Goal: Task Accomplishment & Management: Manage account settings

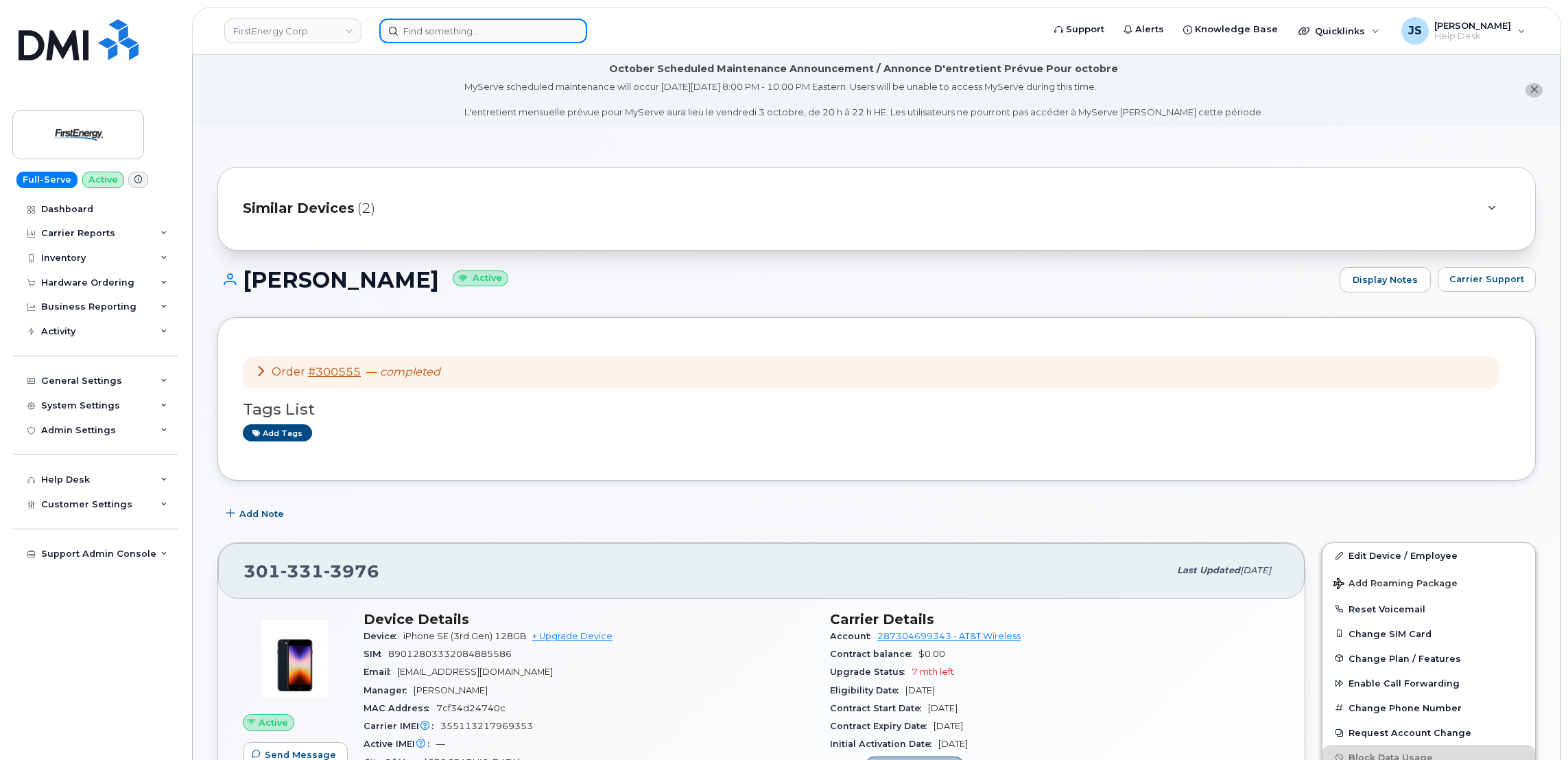
scroll to position [103, 0]
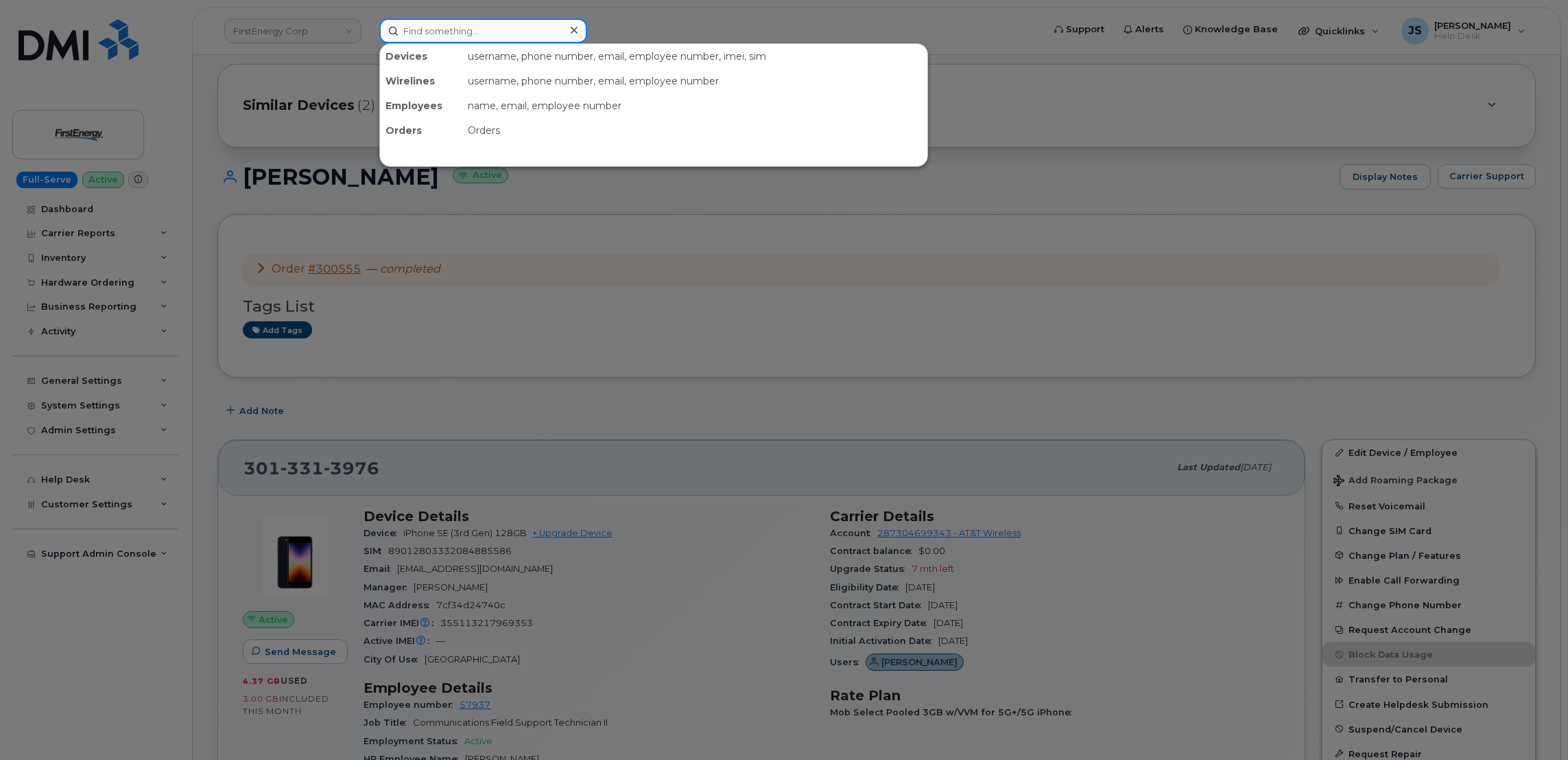
paste input "301174"
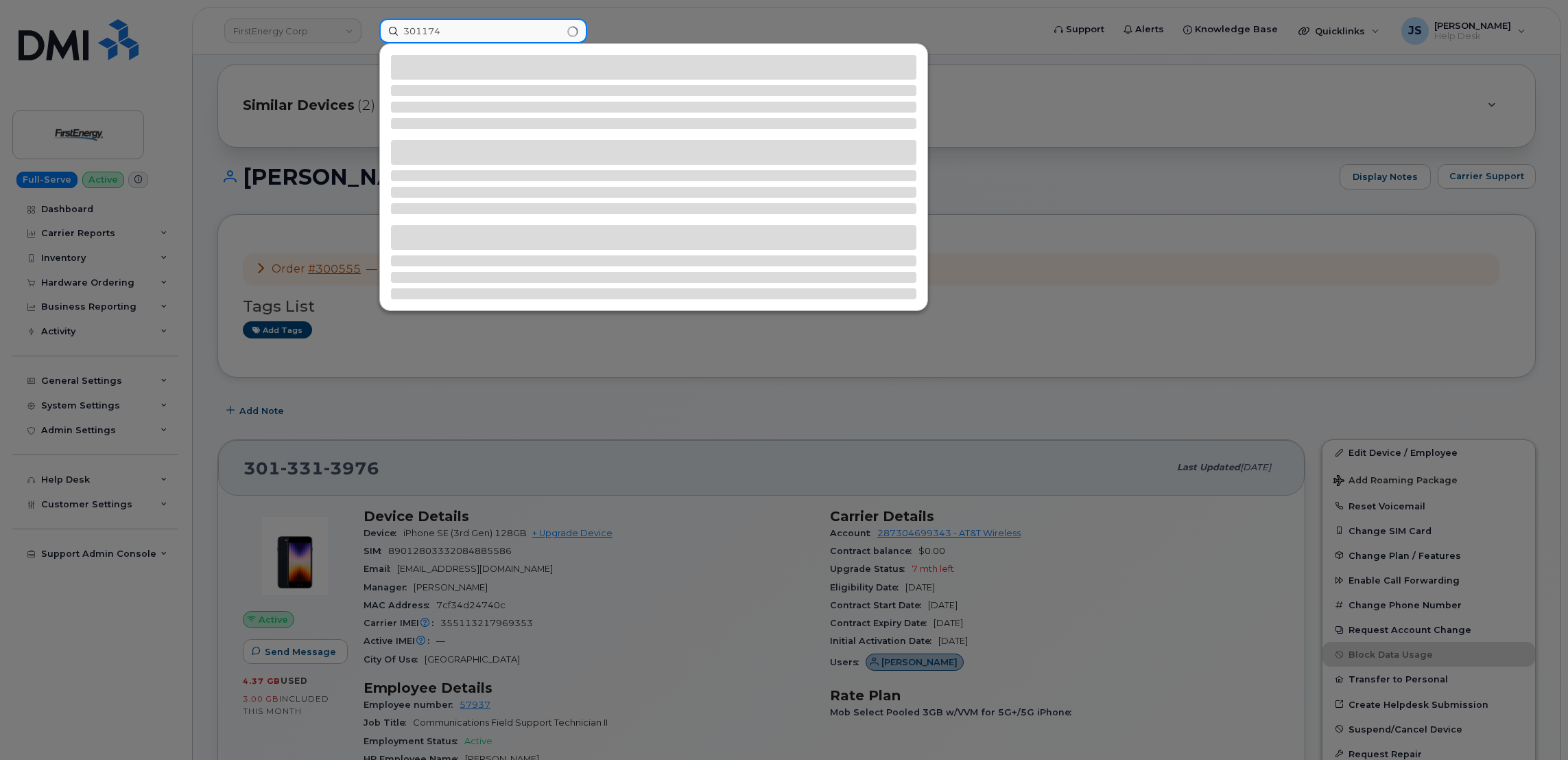
type input "301174"
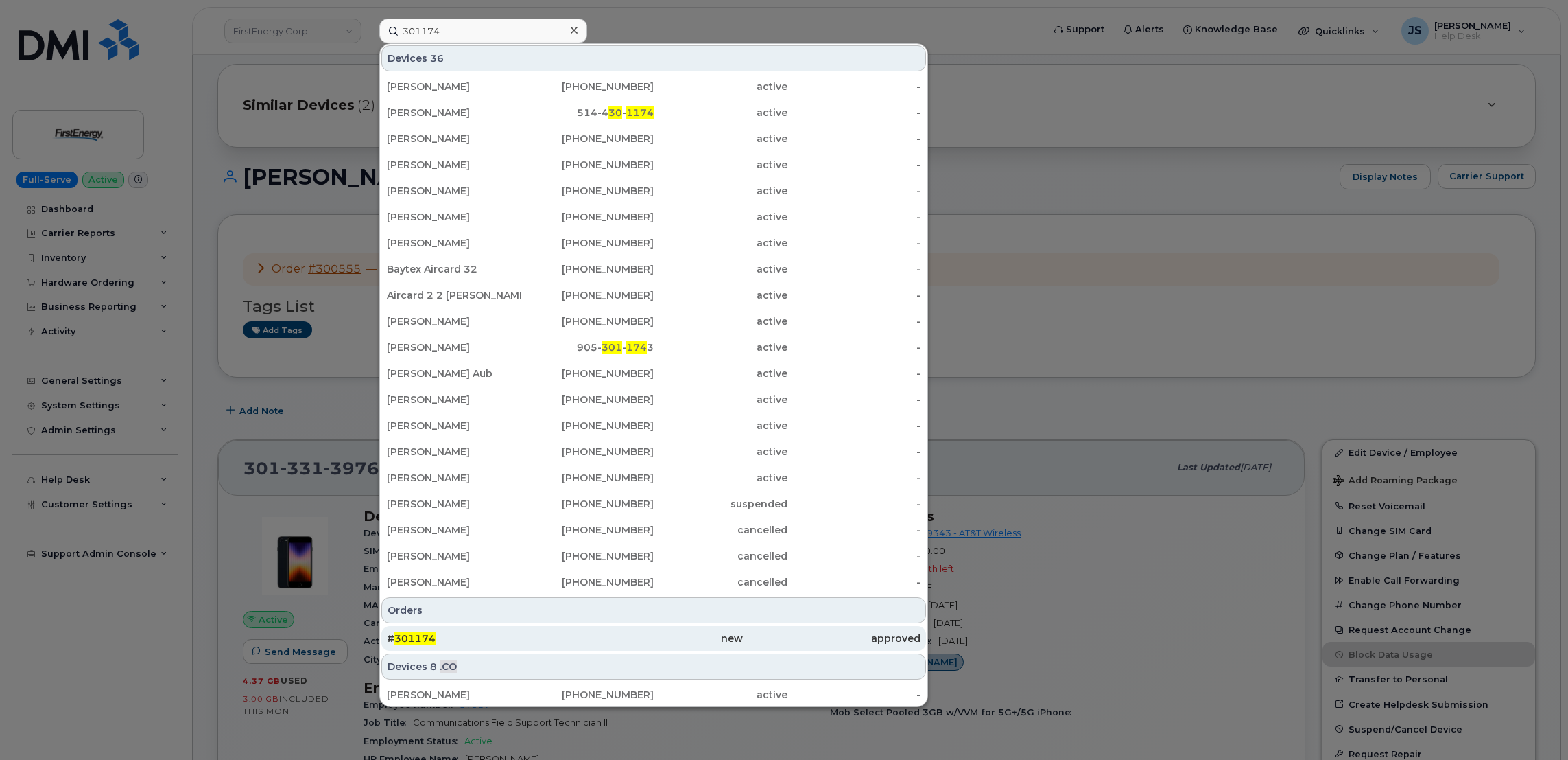
click at [487, 638] on div "# 301174" at bounding box center [476, 639] width 177 height 14
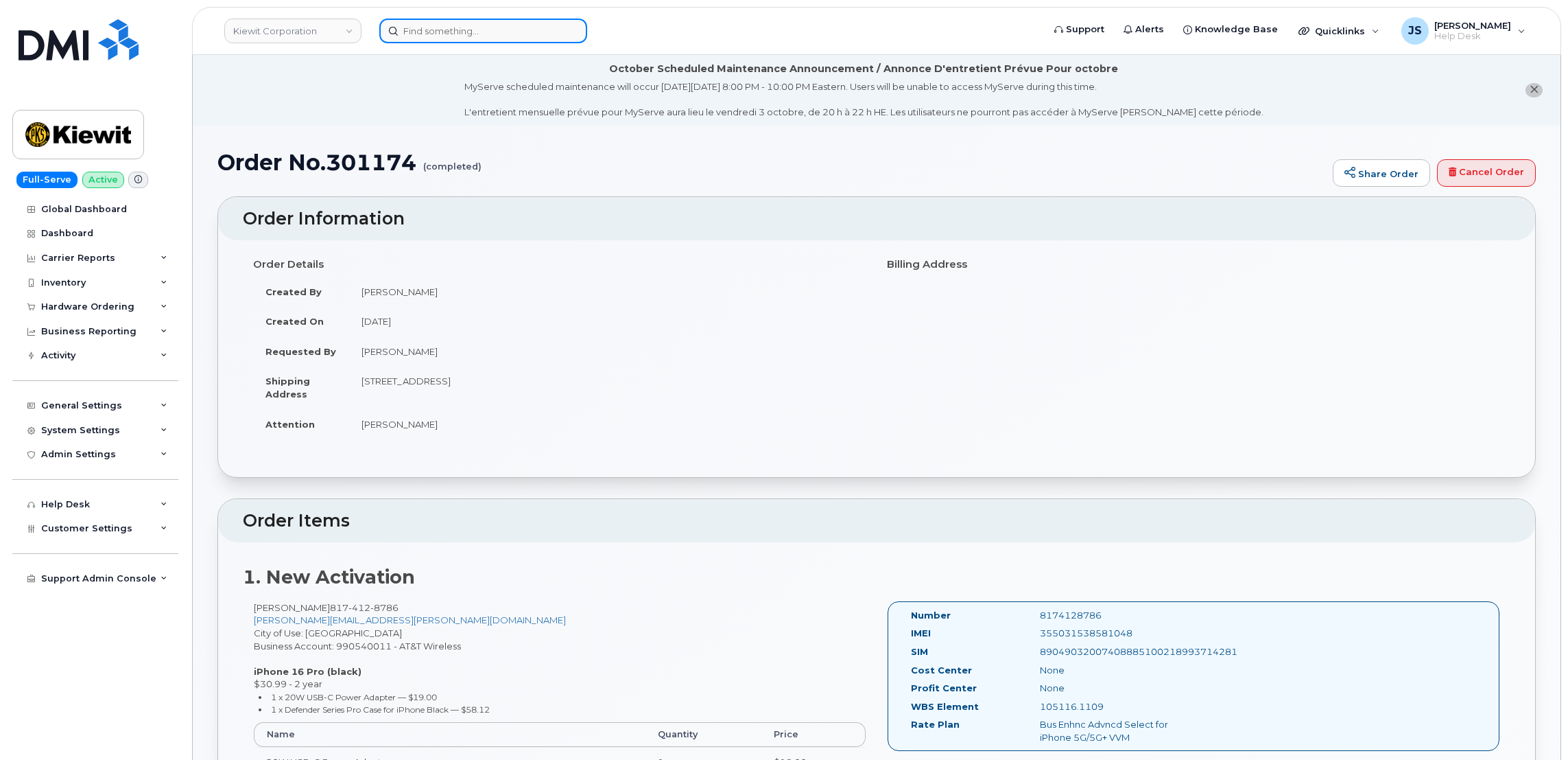
click at [467, 33] on input at bounding box center [482, 31] width 208 height 25
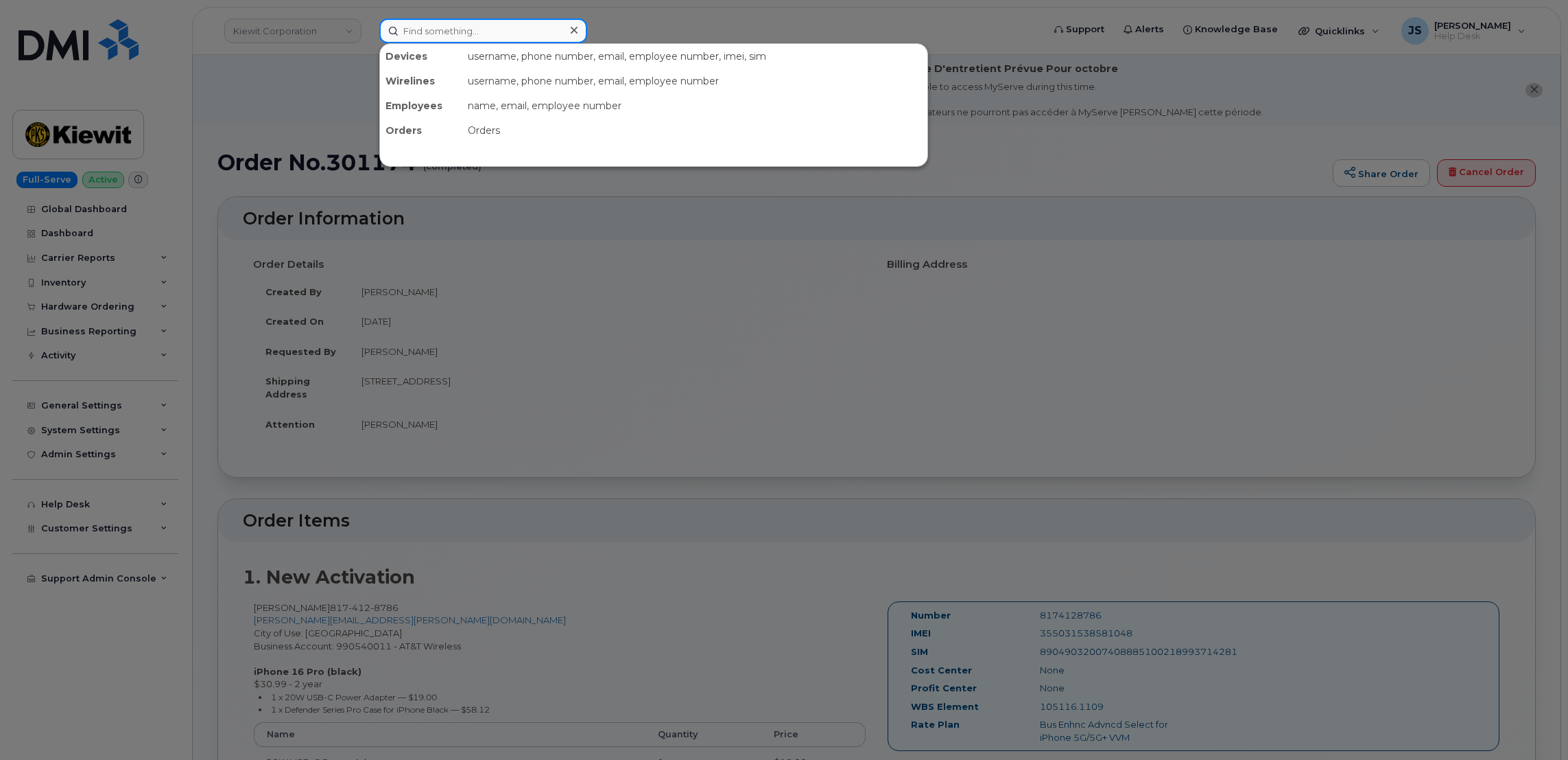
paste input "682-220-0360"
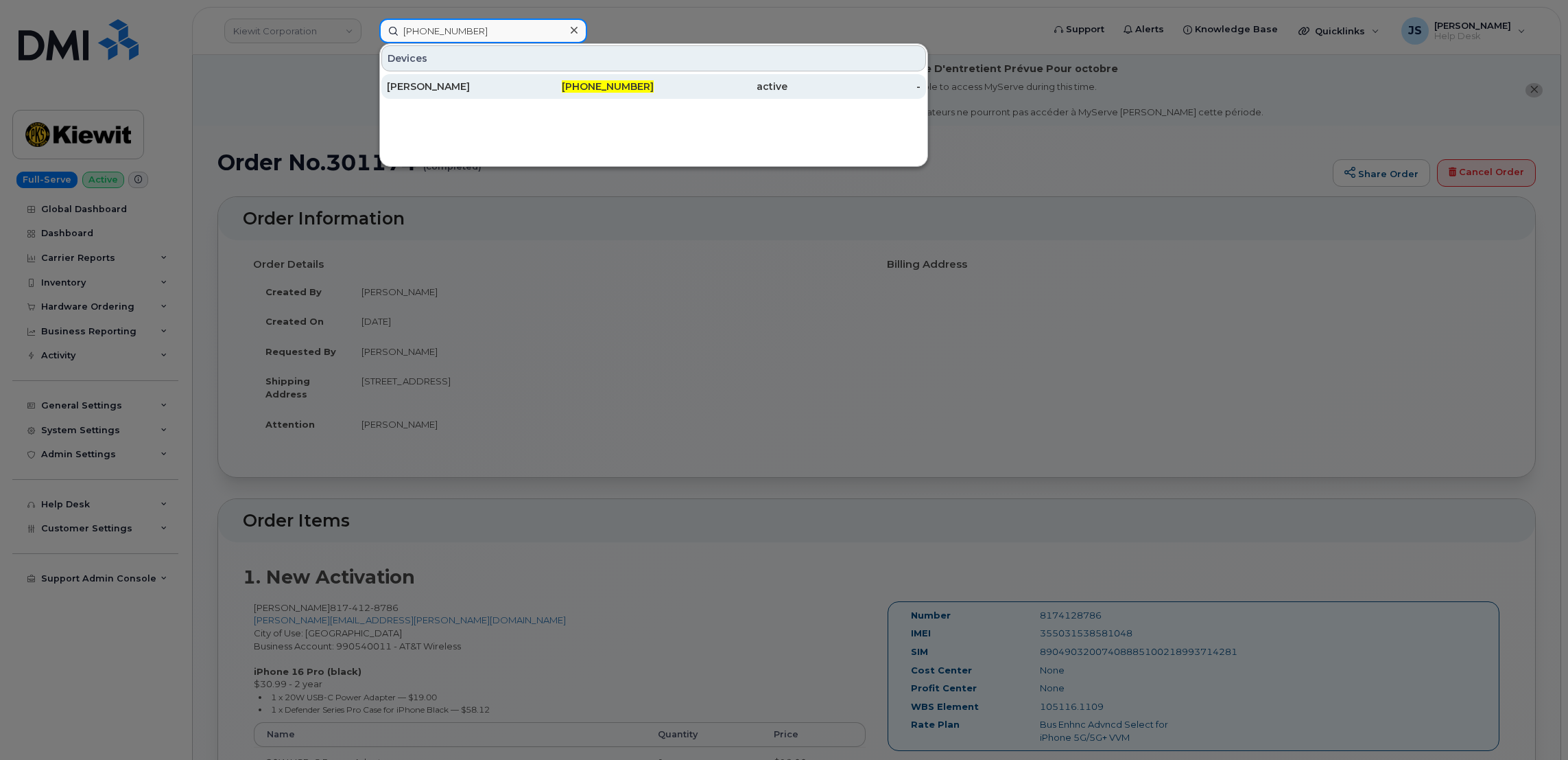
type input "682-220-0360"
click at [426, 90] on div "[PERSON_NAME]" at bounding box center [453, 86] width 134 height 14
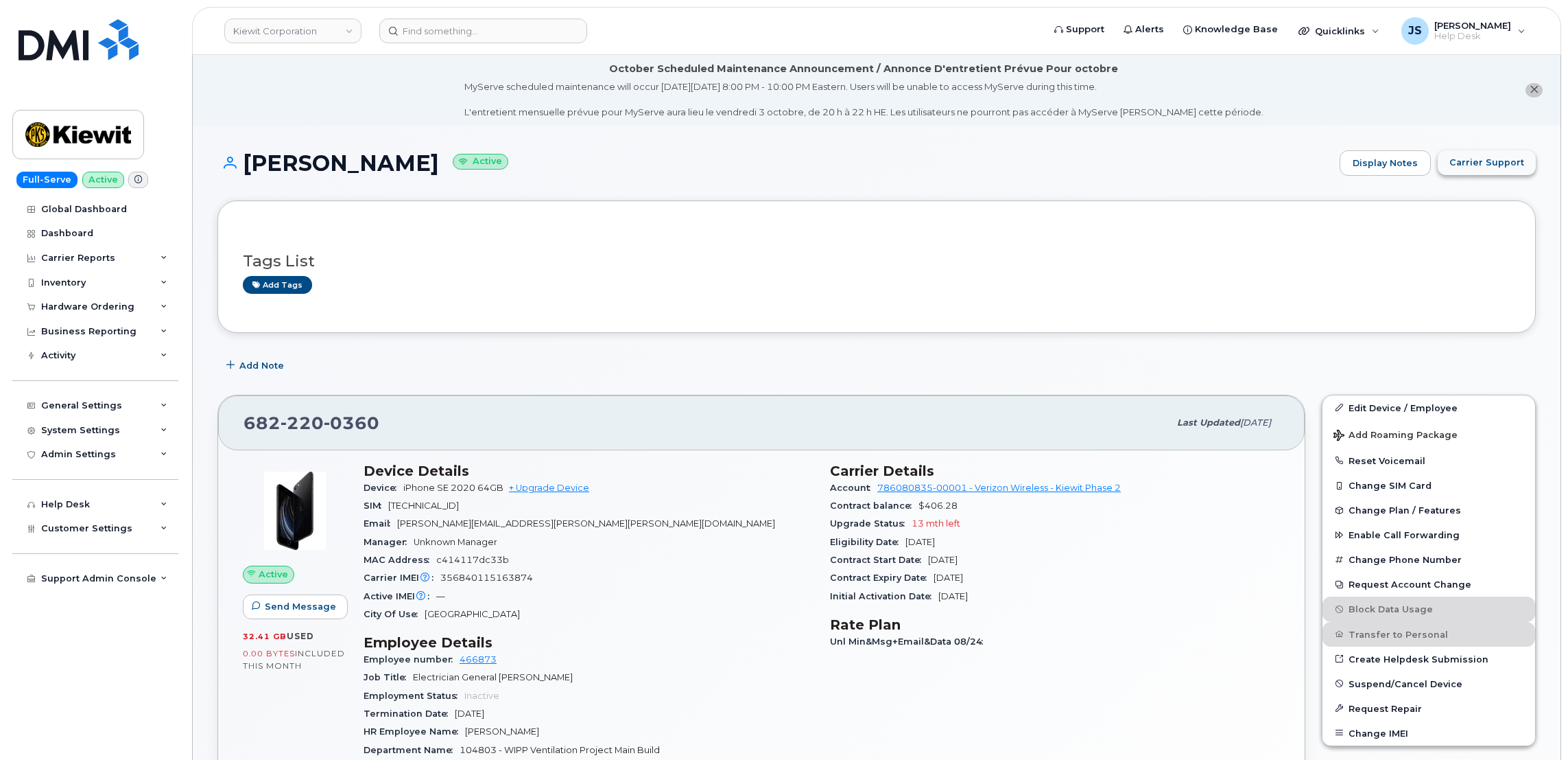
click at [1508, 160] on span "Carrier Support" at bounding box center [1487, 162] width 75 height 13
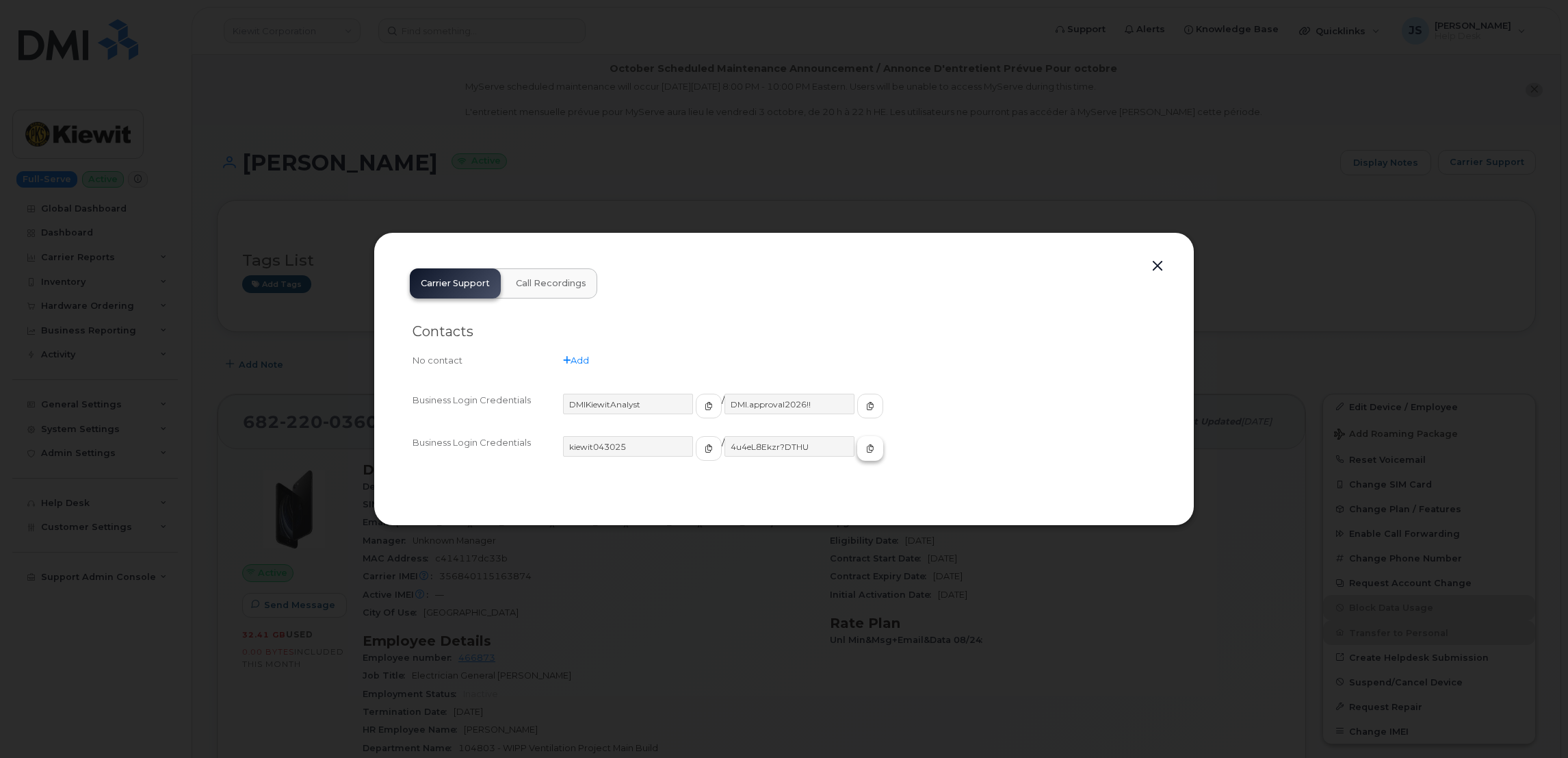
click at [864, 453] on span "button" at bounding box center [870, 448] width 12 height 12
click at [610, 102] on div at bounding box center [784, 379] width 1568 height 758
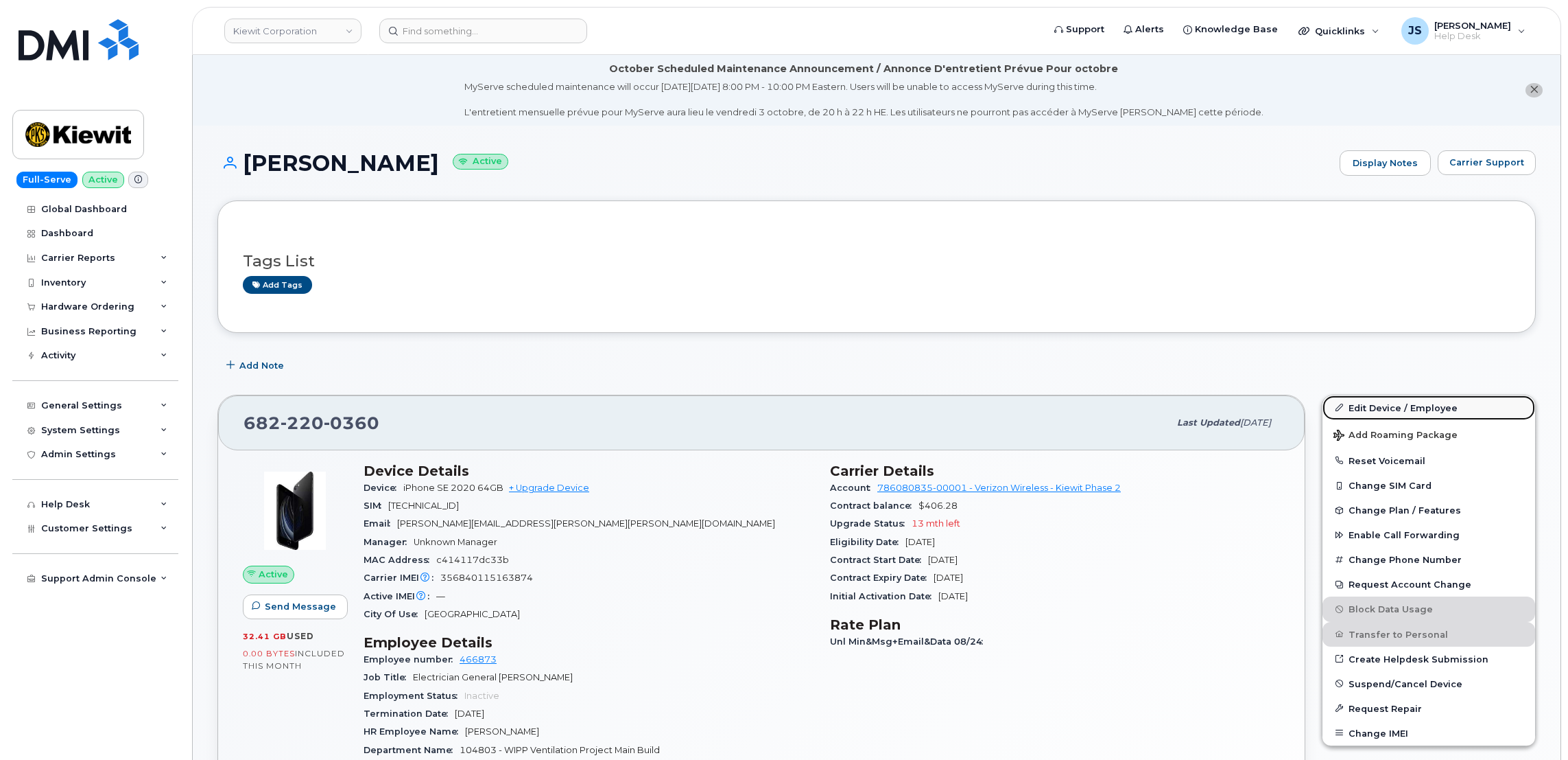
click at [1401, 409] on link "Edit Device / Employee" at bounding box center [1428, 408] width 213 height 25
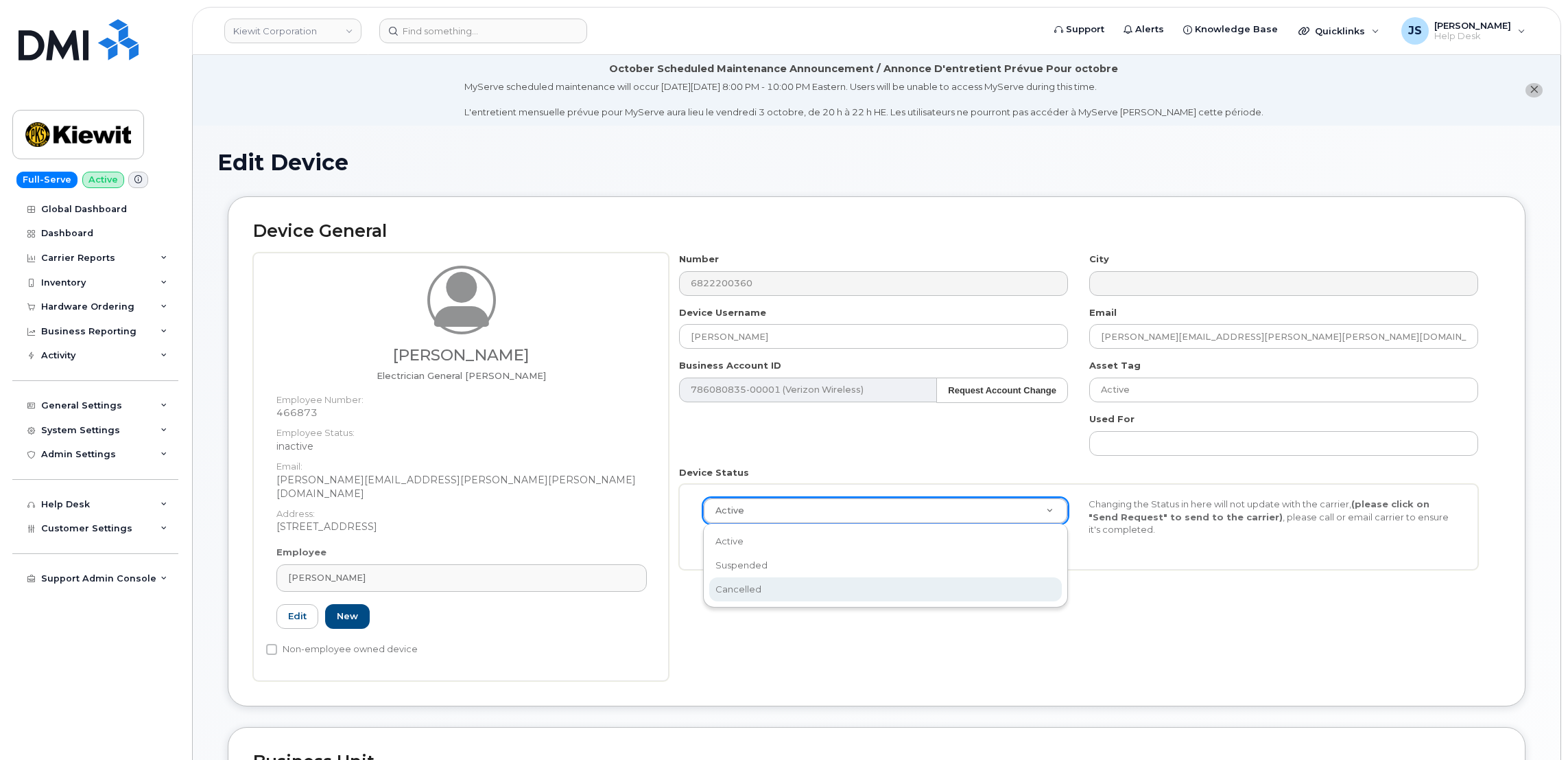
select select "cancelled"
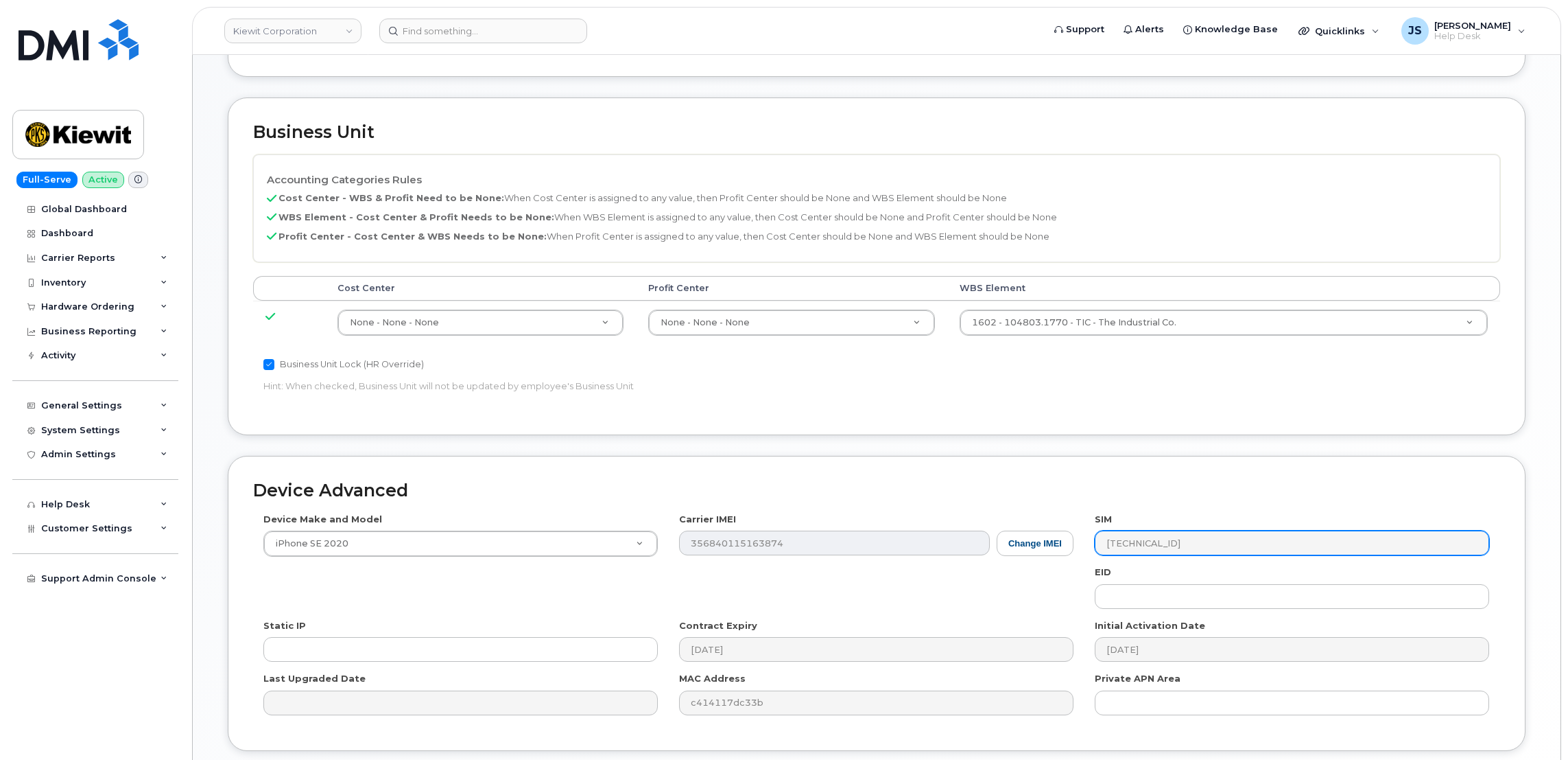
scroll to position [723, 0]
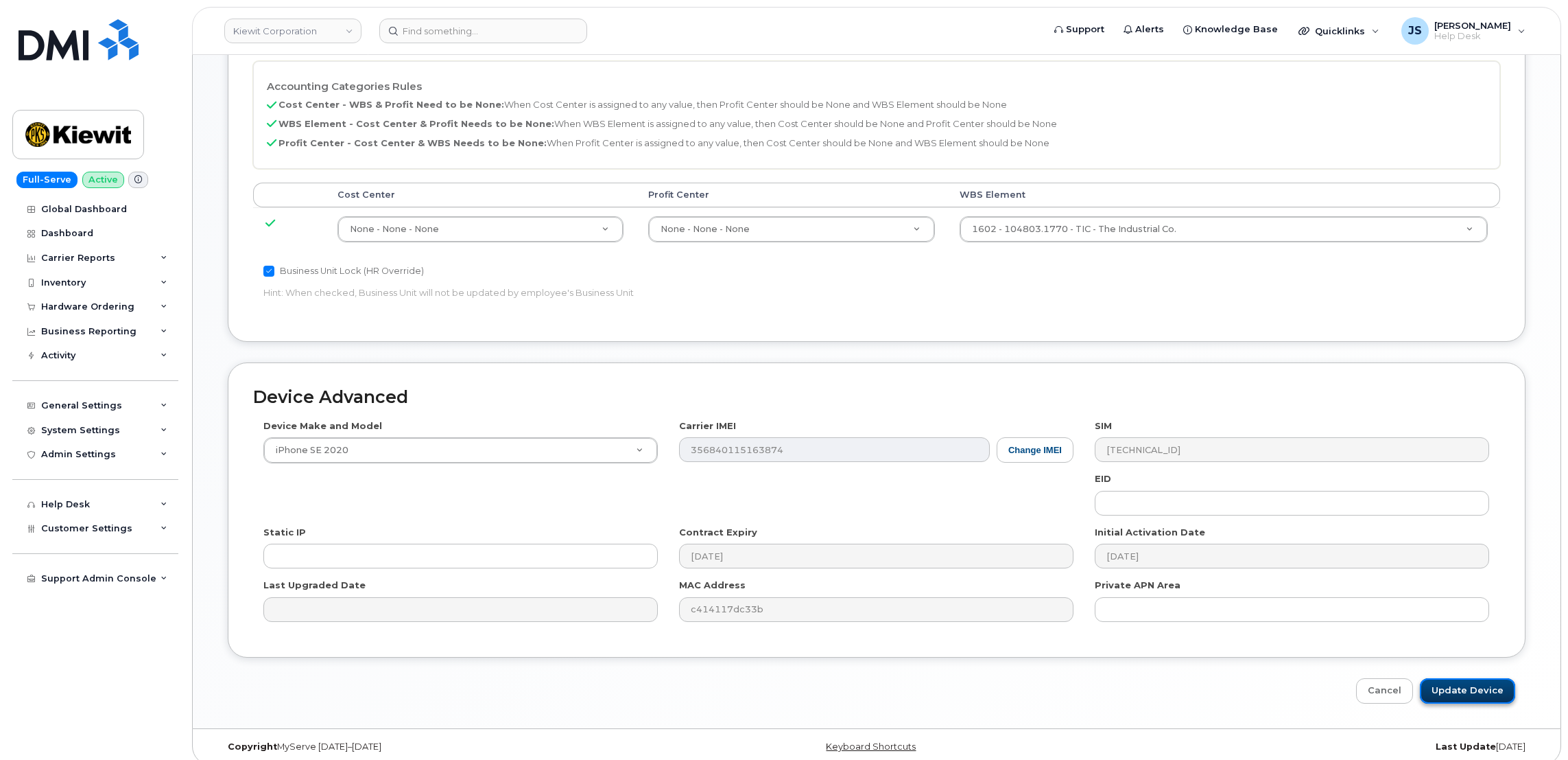
click at [1457, 679] on input "Update Device" at bounding box center [1467, 690] width 96 height 25
type input "Saving..."
